Goal: Task Accomplishment & Management: Manage account settings

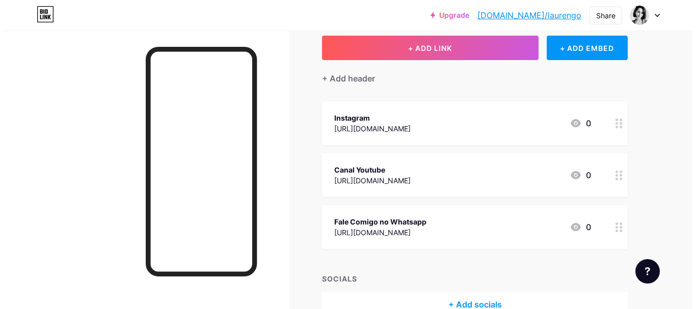
scroll to position [102, 0]
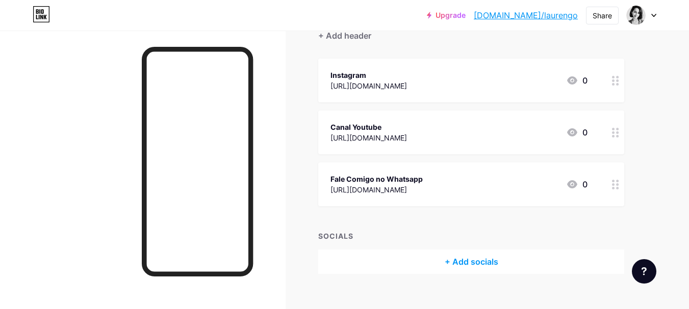
click at [485, 264] on div "+ Add socials" at bounding box center [471, 262] width 306 height 24
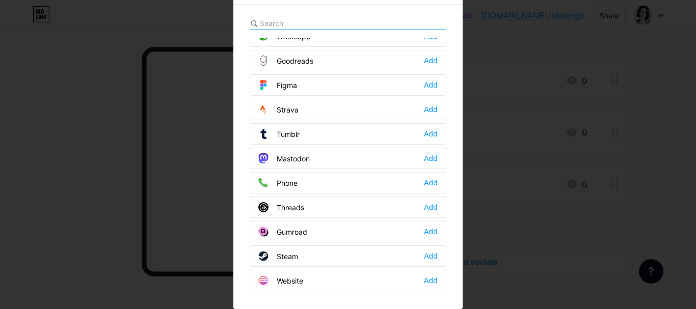
scroll to position [869, 0]
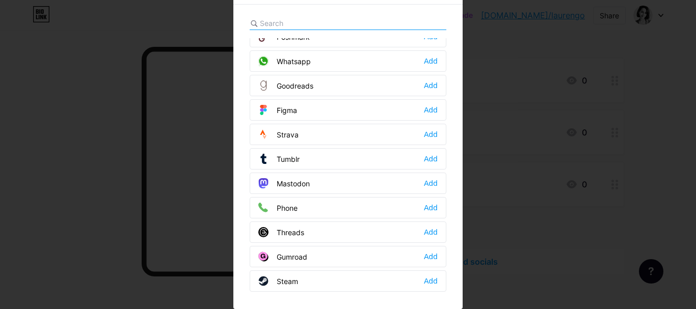
click at [287, 208] on div "Phone" at bounding box center [277, 208] width 39 height 10
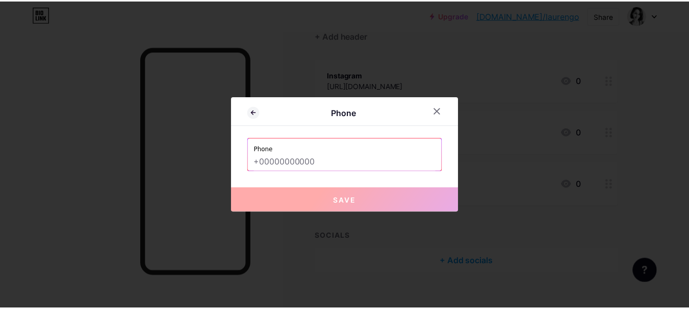
scroll to position [0, 0]
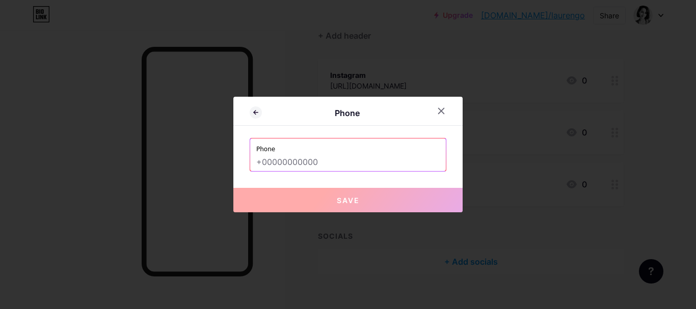
click at [297, 157] on input "text" at bounding box center [347, 162] width 183 height 17
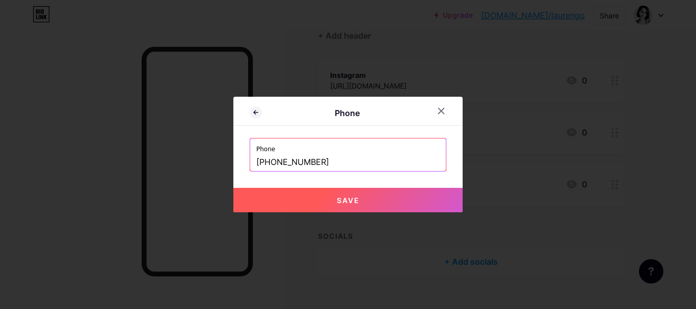
click at [346, 196] on span "Save" at bounding box center [348, 200] width 23 height 9
type input "tel:[PHONE_NUMBER]"
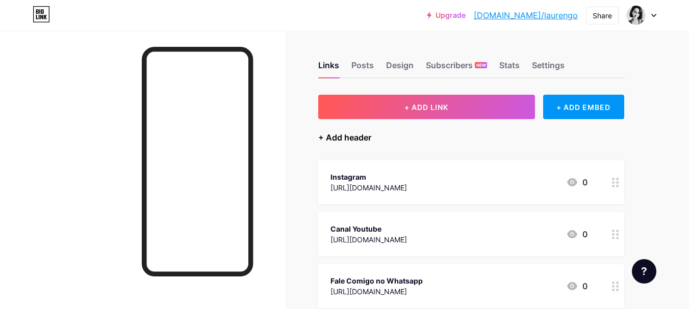
click at [350, 136] on div "+ Add header" at bounding box center [344, 138] width 53 height 12
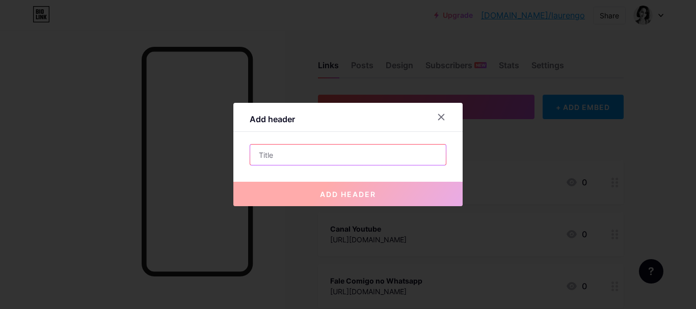
click at [318, 154] on input "text" at bounding box center [348, 155] width 196 height 20
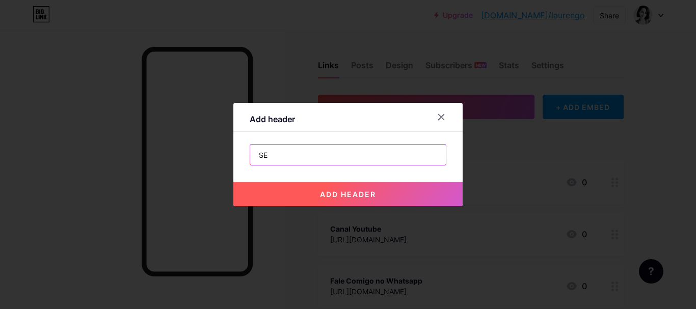
type input "S"
type input "C"
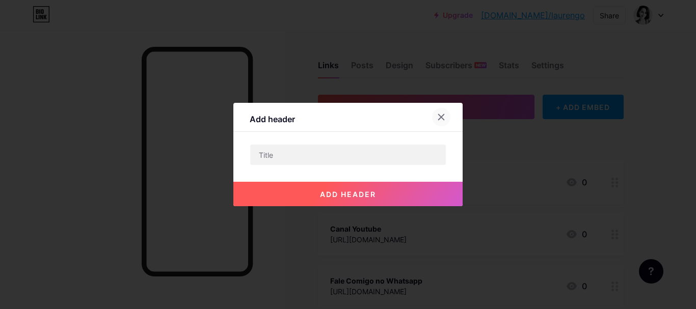
click at [440, 116] on icon at bounding box center [441, 117] width 8 height 8
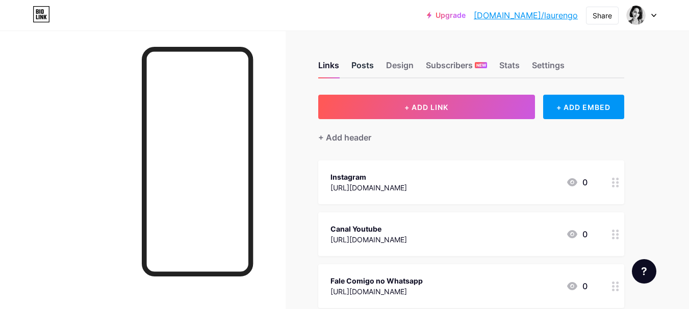
click at [355, 62] on div "Posts" at bounding box center [362, 68] width 22 height 18
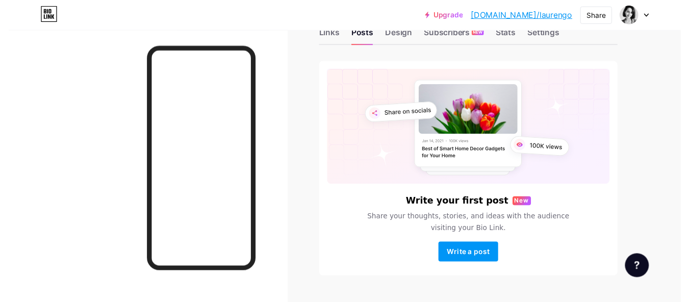
scroll to position [56, 0]
